Goal: Share content

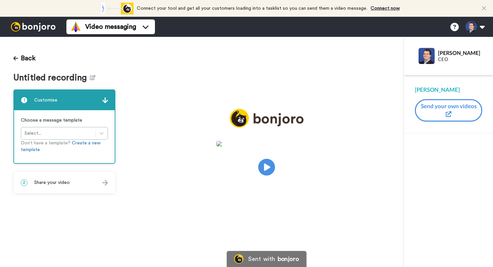
click at [87, 181] on div "2 Share your video" at bounding box center [64, 183] width 101 height 20
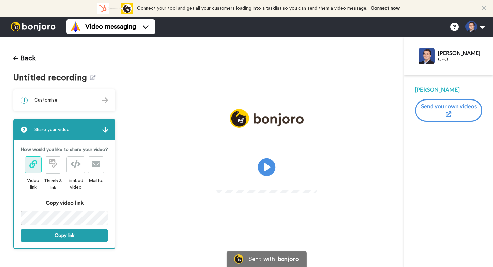
click at [268, 167] on icon "Play/Pause" at bounding box center [266, 167] width 18 height 32
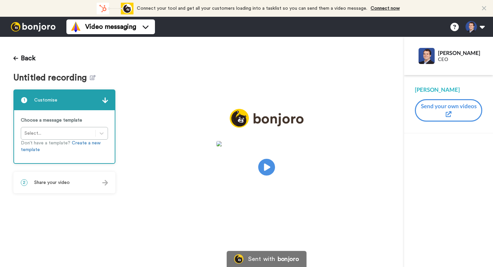
click at [79, 177] on div "2 Share your video" at bounding box center [64, 183] width 101 height 20
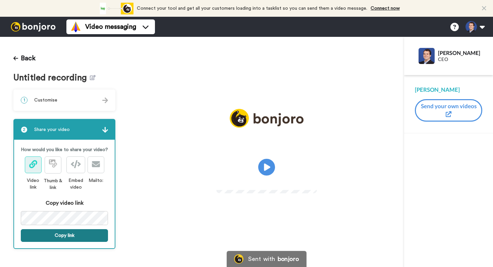
click at [82, 235] on button "Copy link" at bounding box center [64, 235] width 87 height 13
